Goal: Task Accomplishment & Management: Manage account settings

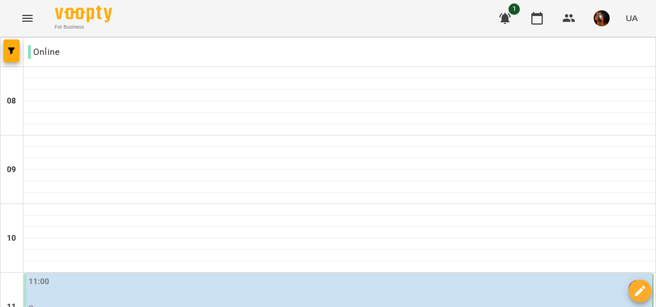
scroll to position [769, 0]
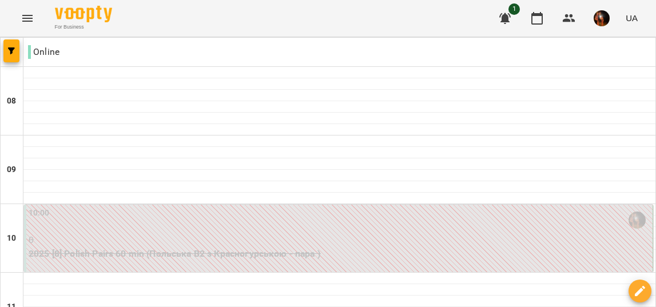
scroll to position [240, 0]
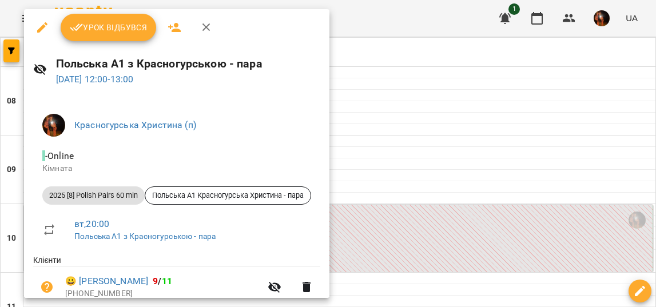
click at [116, 19] on button "Урок відбувся" at bounding box center [109, 27] width 96 height 27
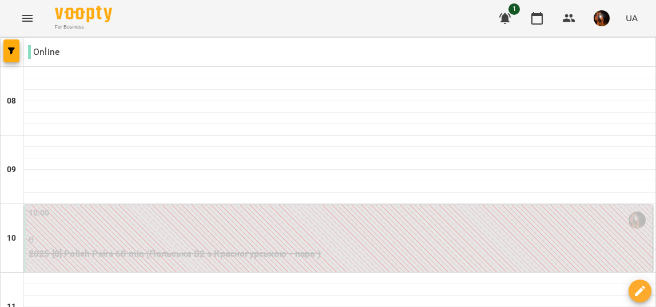
scroll to position [451, 0]
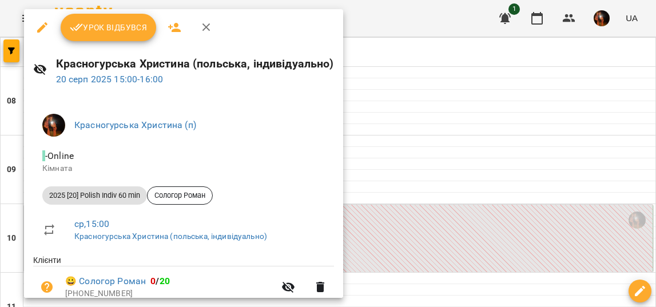
click at [117, 24] on span "Урок відбувся" at bounding box center [109, 28] width 78 height 14
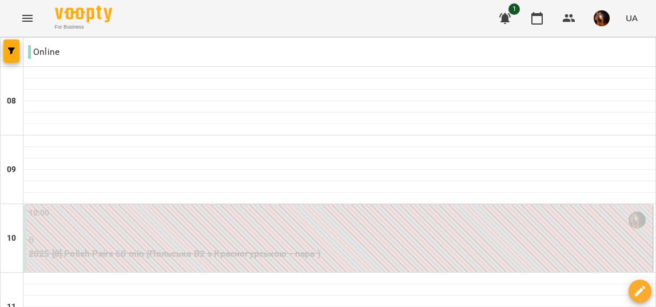
scroll to position [759, 0]
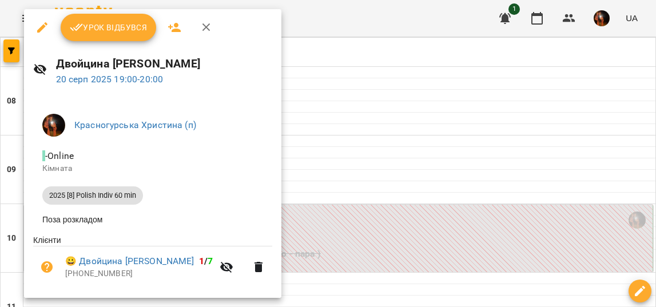
click at [124, 20] on button "Урок відбувся" at bounding box center [109, 27] width 96 height 27
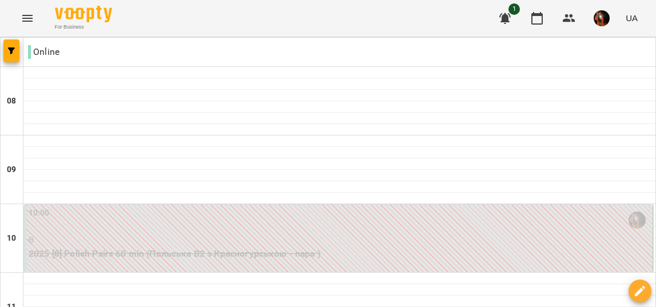
scroll to position [759, 0]
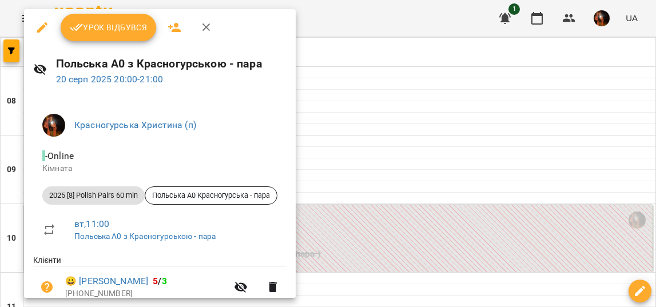
click at [117, 26] on span "Урок відбувся" at bounding box center [109, 28] width 78 height 14
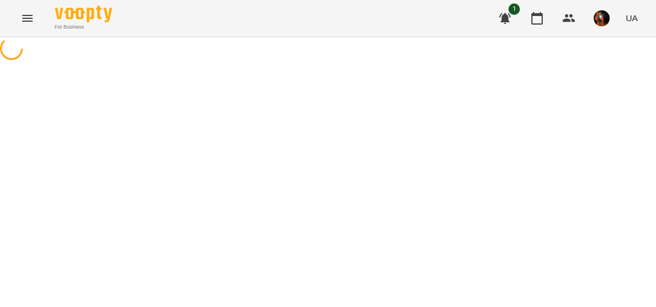
click at [117, 26] on div "For Business 1 UA" at bounding box center [328, 18] width 656 height 37
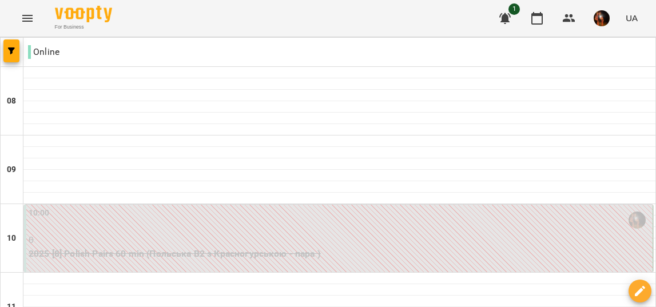
scroll to position [602, 0]
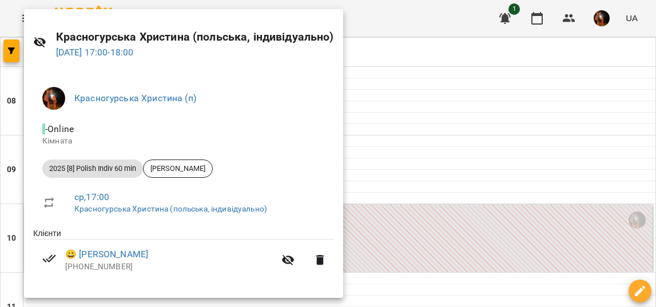
scroll to position [26, 0]
click at [383, 102] on div at bounding box center [328, 153] width 656 height 307
